Goal: Check status: Check status

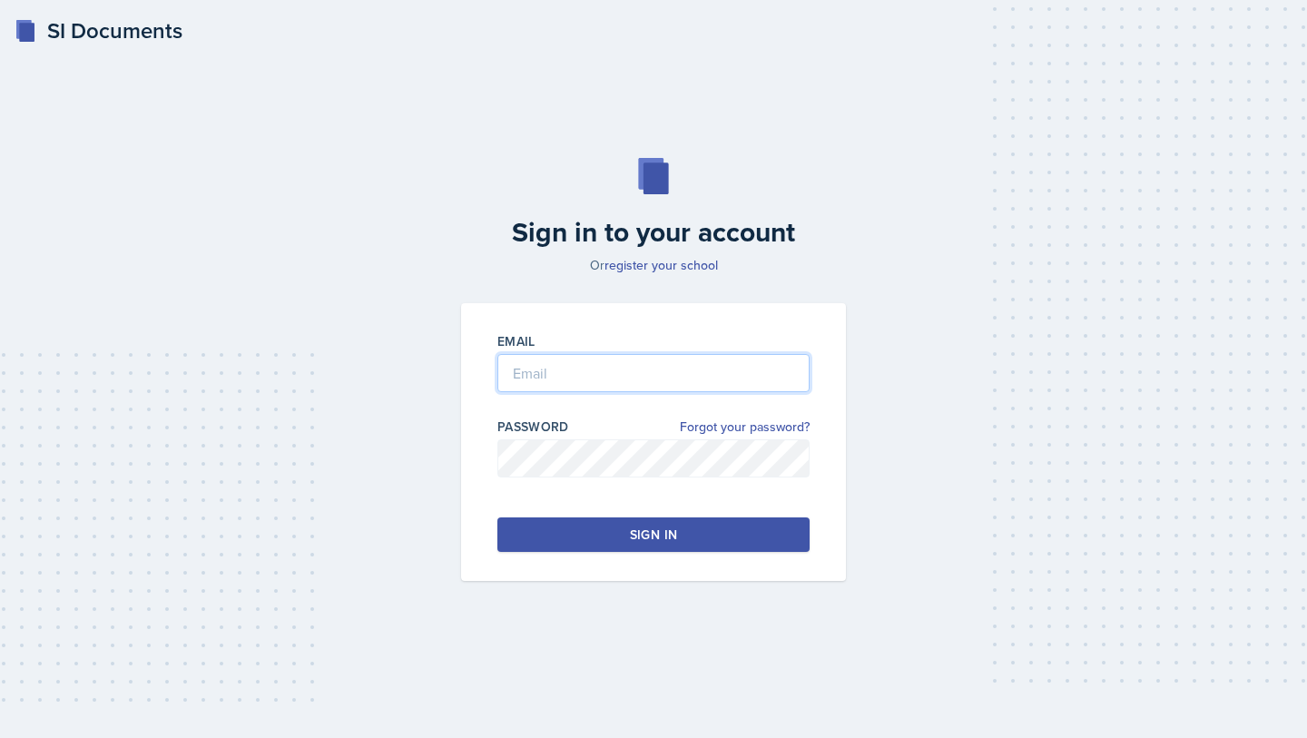
type input "[EMAIL_ADDRESS][DOMAIN_NAME]"
click at [565, 546] on button "Sign in" at bounding box center [653, 534] width 312 height 34
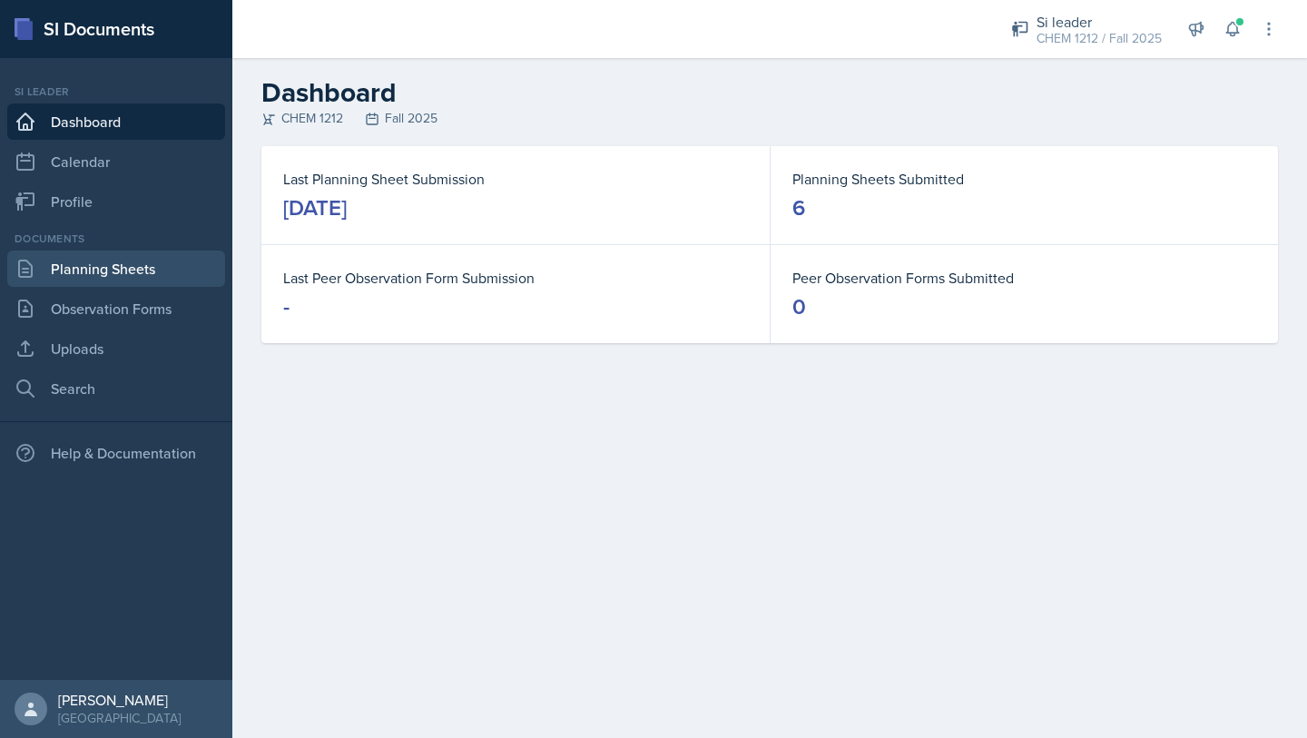
click at [174, 271] on link "Planning Sheets" at bounding box center [116, 269] width 218 height 36
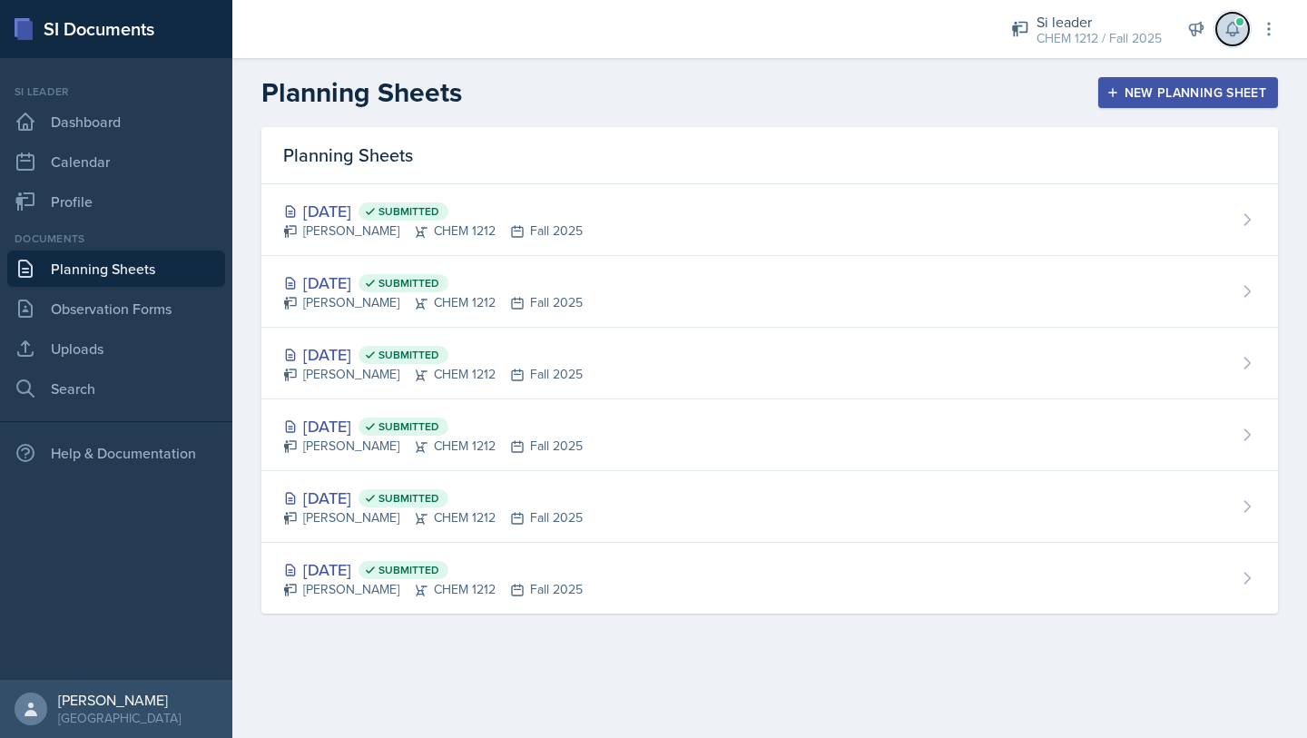
click at [1225, 34] on icon at bounding box center [1233, 29] width 18 height 18
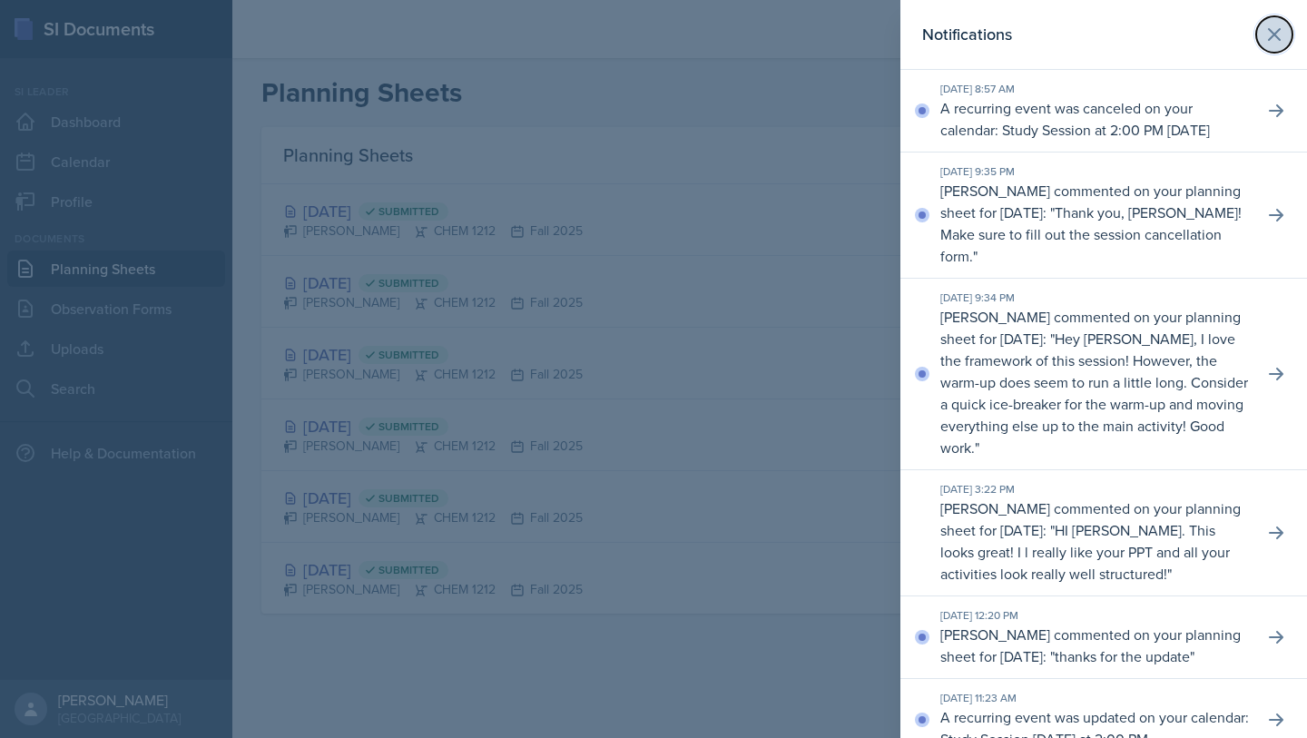
click at [1283, 31] on icon at bounding box center [1275, 35] width 22 height 22
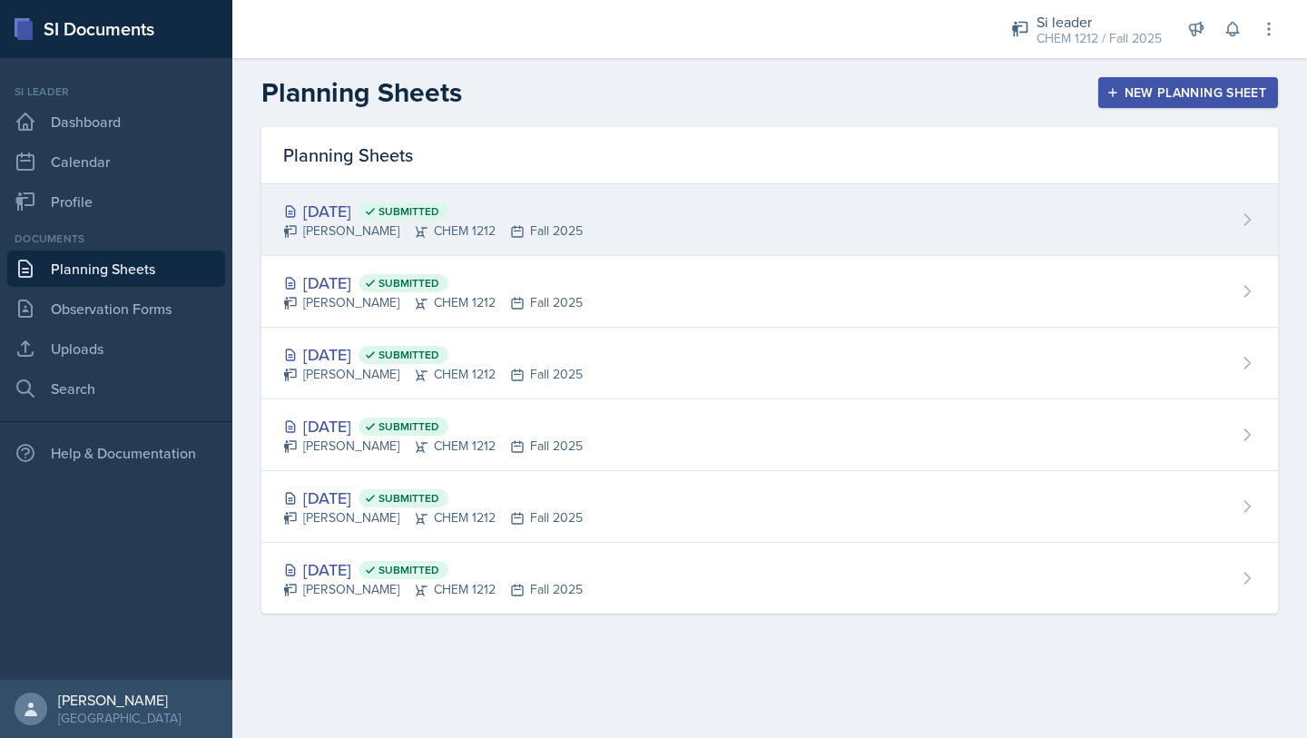
click at [723, 202] on div "[DATE] Submitted [PERSON_NAME] CHEM 1212 Fall 2025" at bounding box center [769, 220] width 1017 height 72
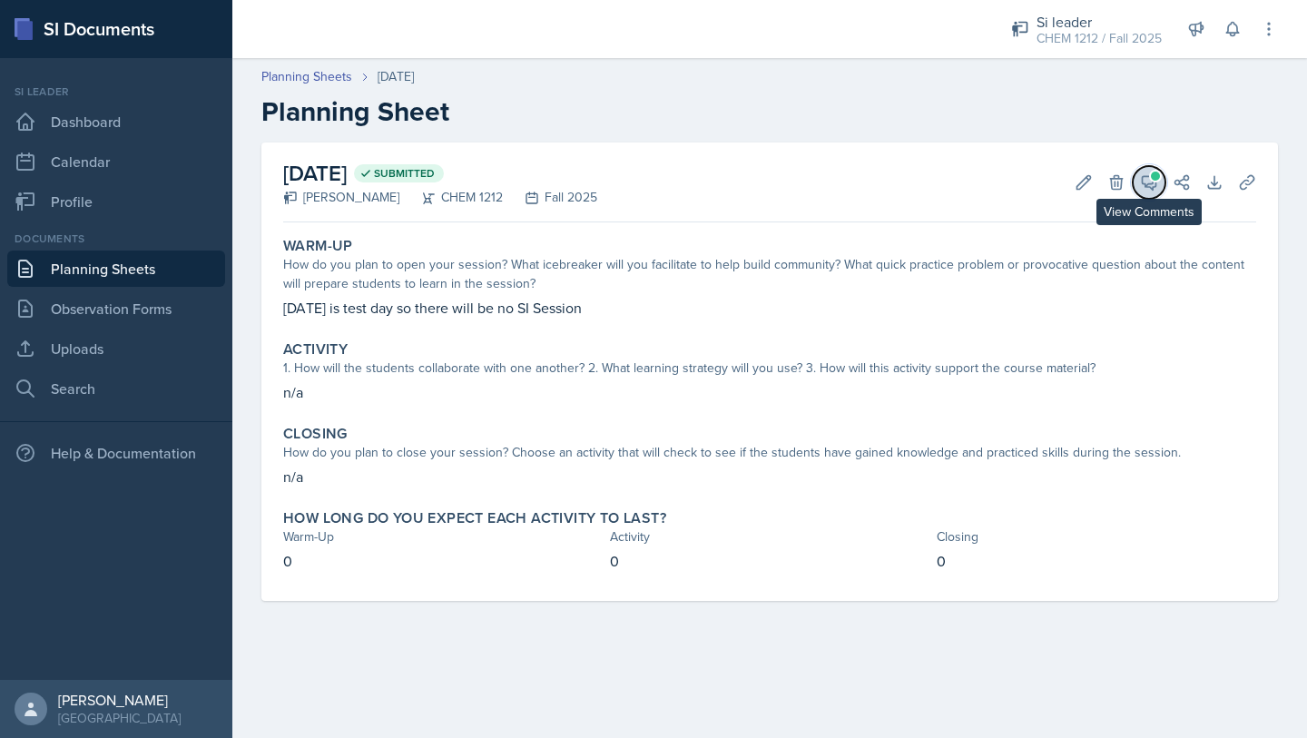
click at [1152, 174] on span at bounding box center [1155, 176] width 9 height 9
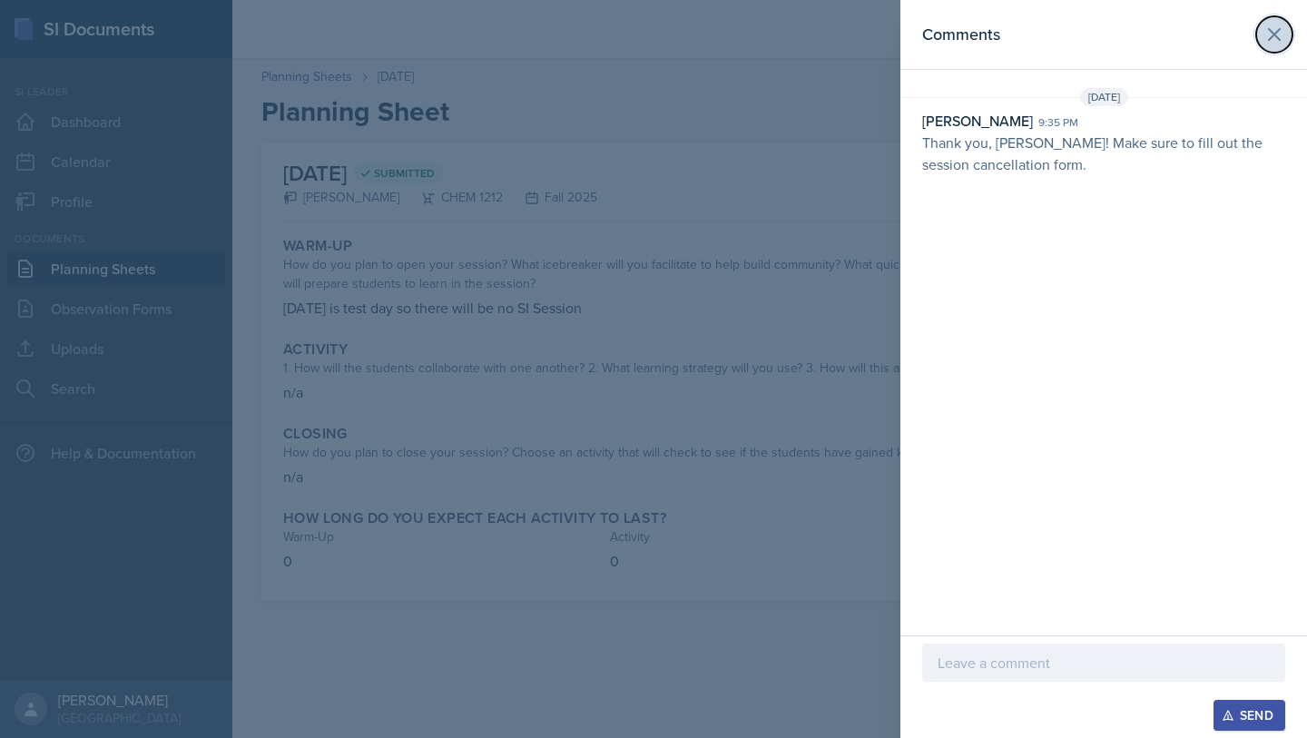
click at [1289, 34] on button at bounding box center [1274, 34] width 36 height 36
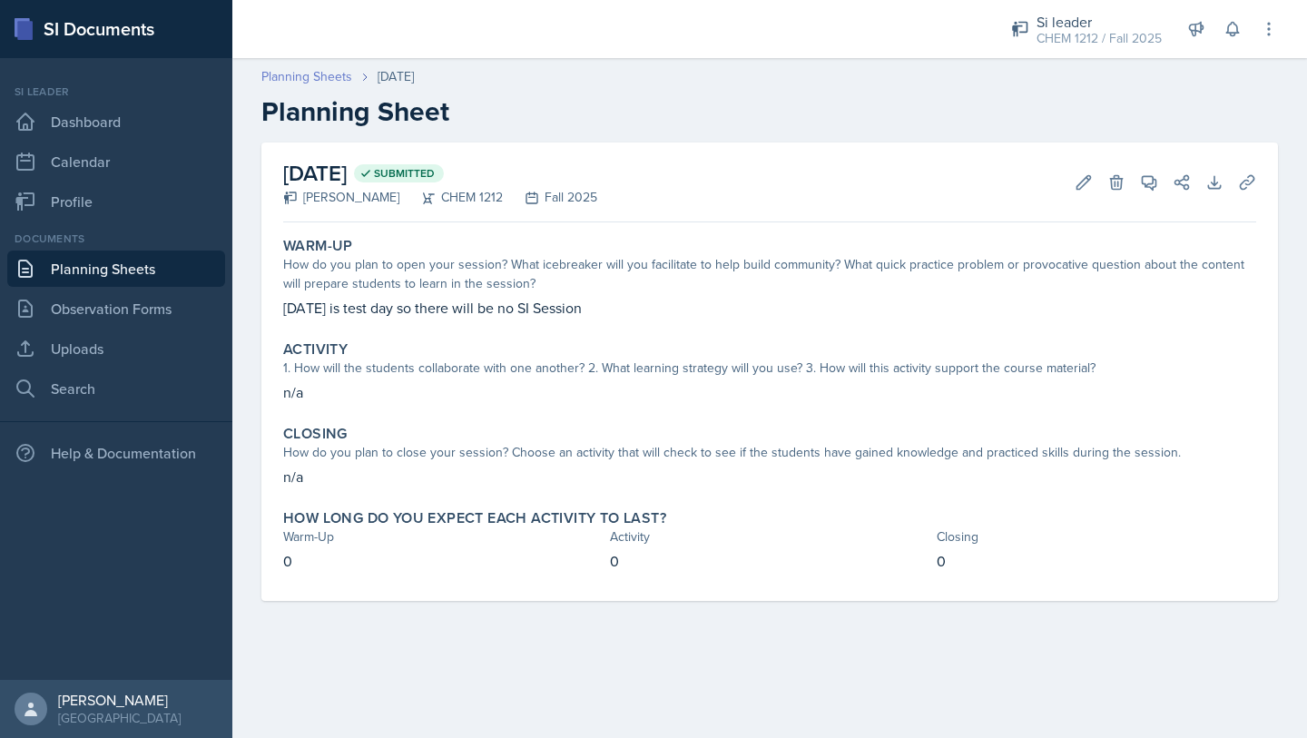
click at [338, 76] on link "Planning Sheets" at bounding box center [306, 76] width 91 height 19
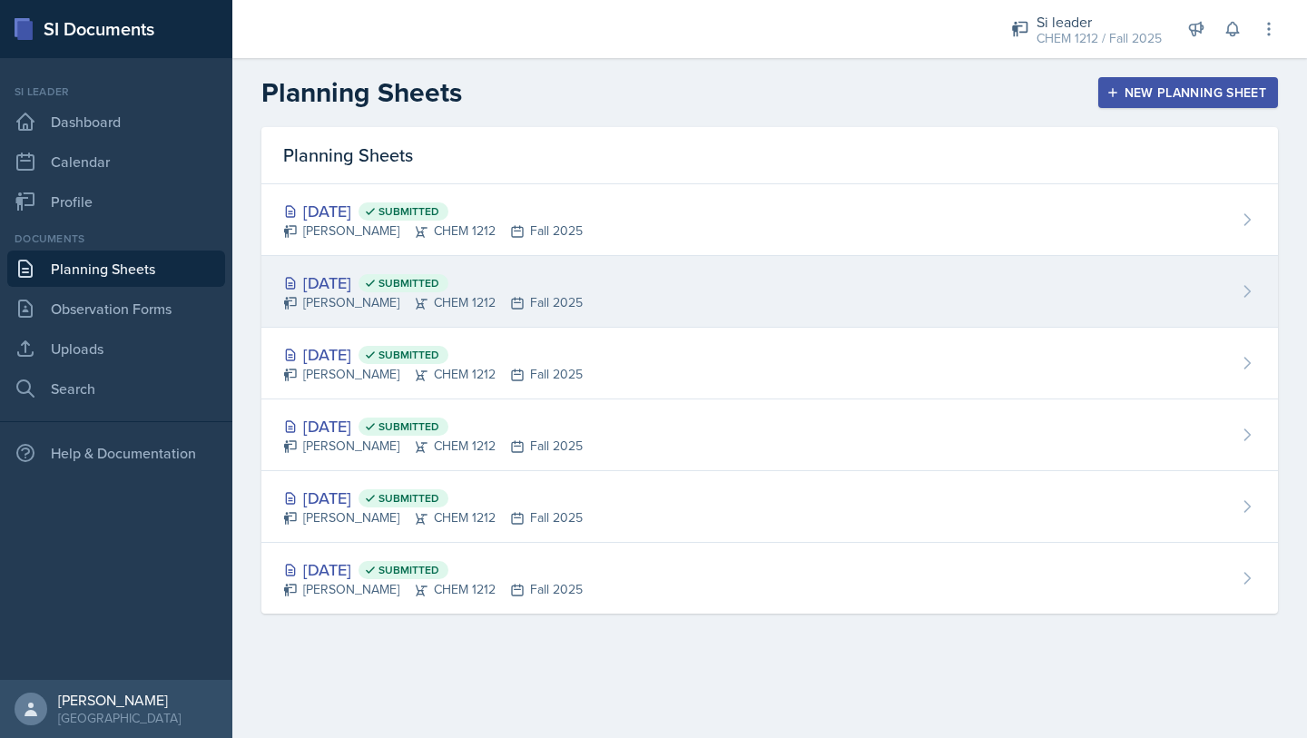
click at [439, 285] on span "Submitted" at bounding box center [409, 283] width 61 height 15
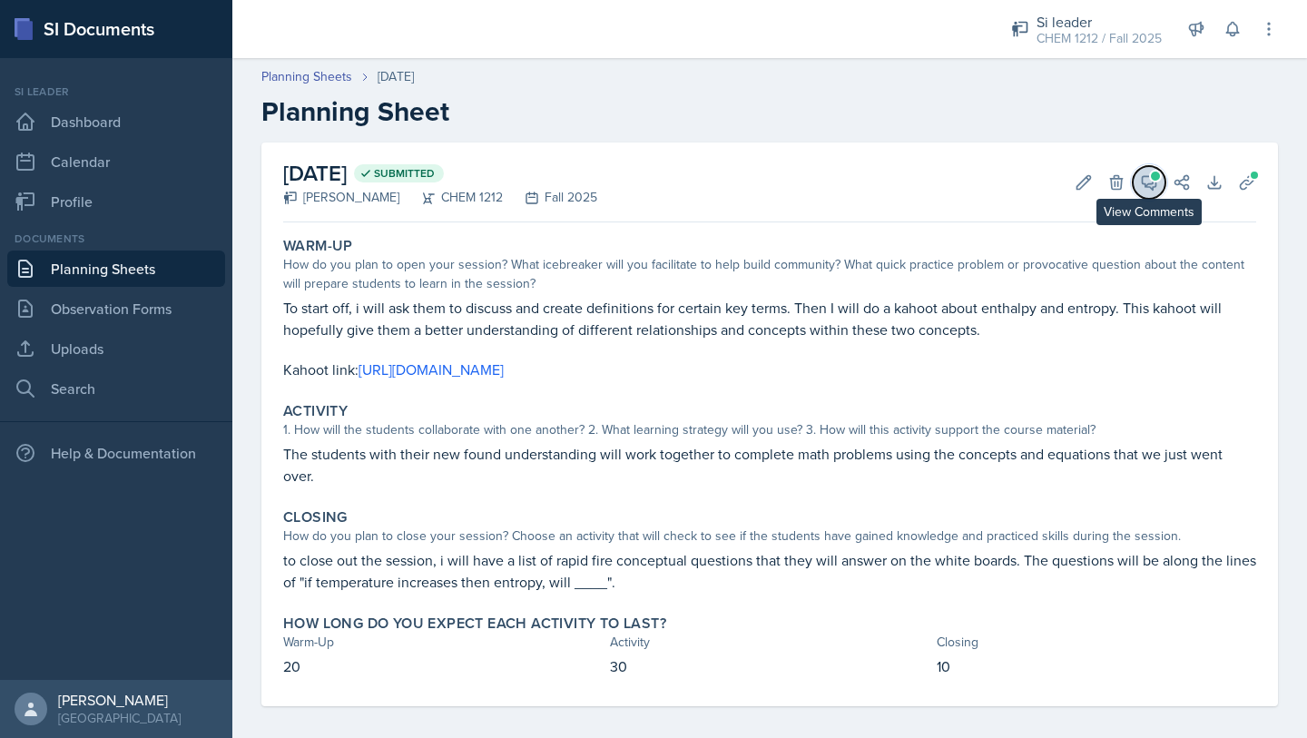
click at [1157, 182] on icon at bounding box center [1149, 182] width 18 height 18
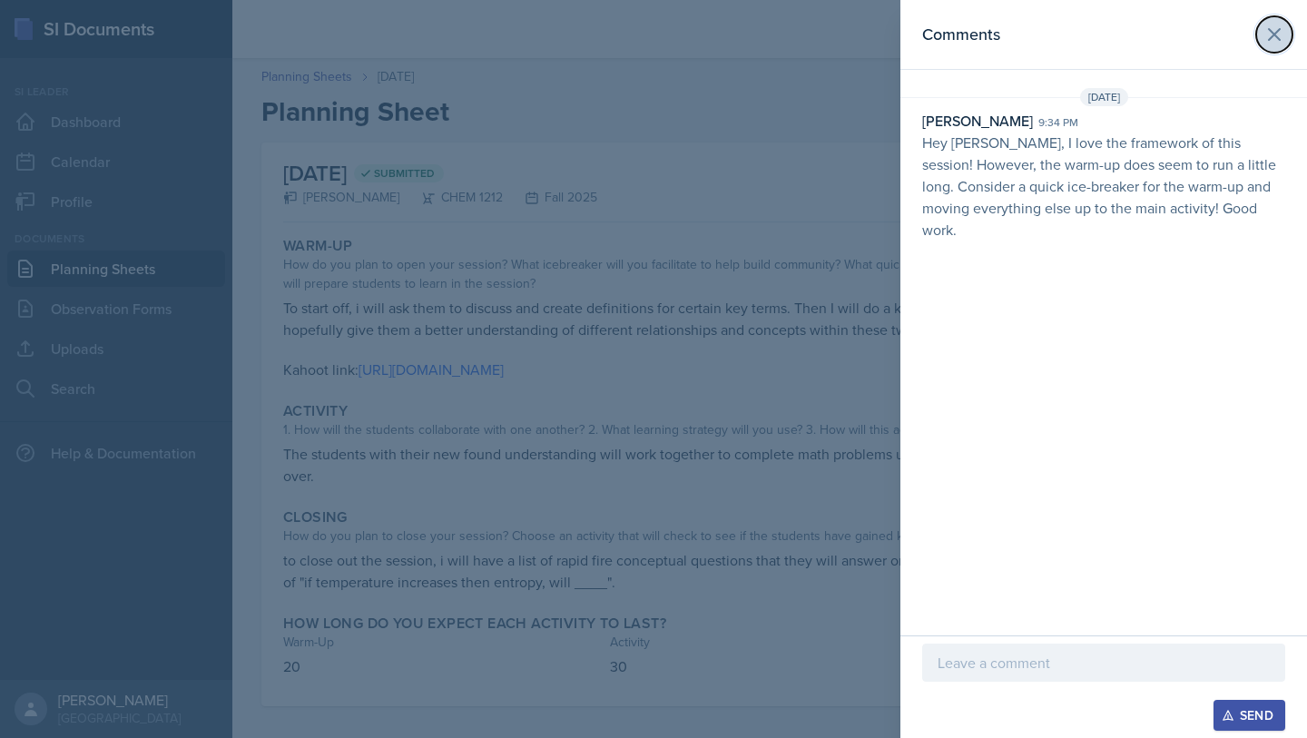
click at [1269, 37] on icon at bounding box center [1275, 35] width 22 height 22
